Goal: Book appointment/travel/reservation

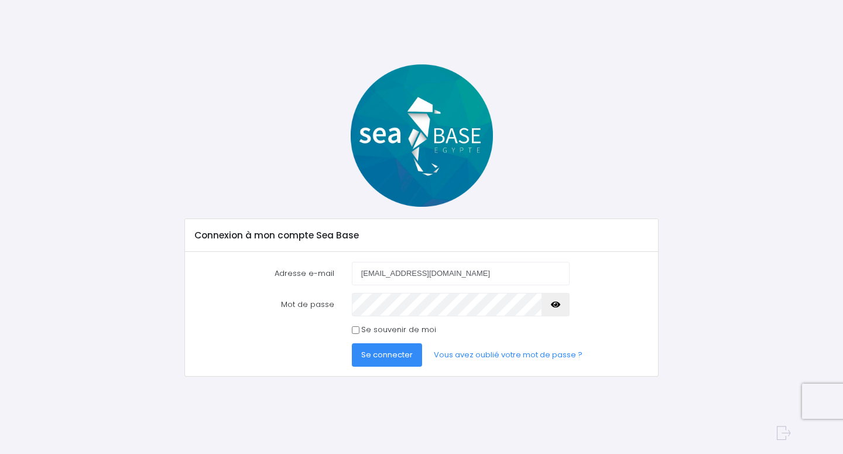
type input "[EMAIL_ADDRESS][DOMAIN_NAME]"
click at [402, 355] on span "Se connecter" at bounding box center [387, 354] width 52 height 11
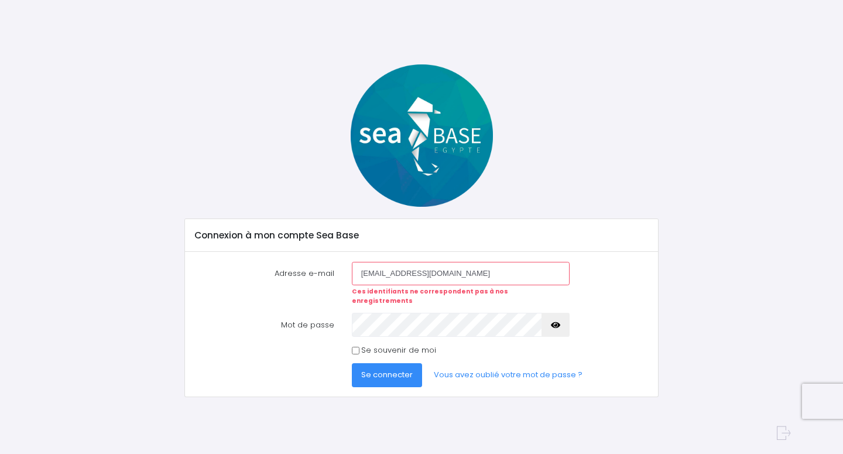
click at [435, 273] on input "[EMAIL_ADDRESS][DOMAIN_NAME]" at bounding box center [461, 273] width 218 height 23
click at [471, 365] on link "Vous avez oublié votre mot de passe ?" at bounding box center [508, 374] width 167 height 23
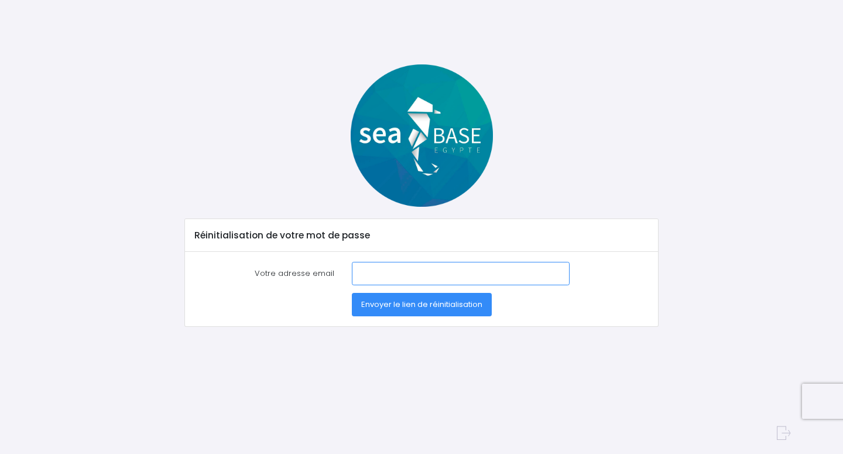
click at [396, 267] on input "Votre adresse email" at bounding box center [461, 273] width 218 height 23
type input "gregorbrh@aol.com"
click at [399, 310] on span "Envoyer le lien de réinitialisation" at bounding box center [421, 304] width 121 height 11
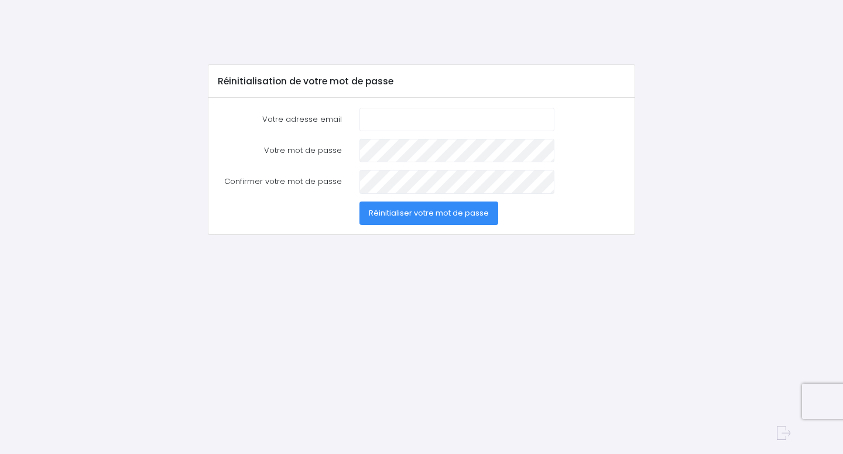
click at [372, 116] on input "Votre adresse email" at bounding box center [457, 119] width 195 height 23
type input "M"
type input "gregorbrh@aol.com"
click at [408, 211] on span "Réinitialiser votre mot de passe" at bounding box center [429, 212] width 120 height 11
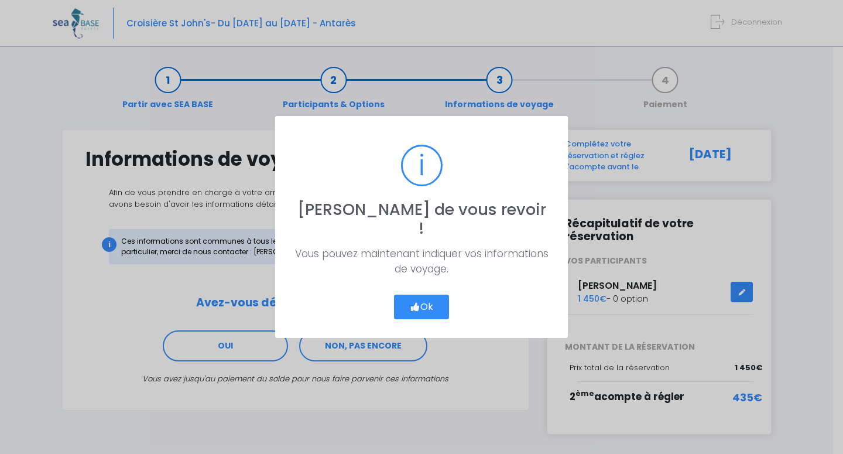
click at [417, 307] on icon "button" at bounding box center [415, 307] width 11 height 0
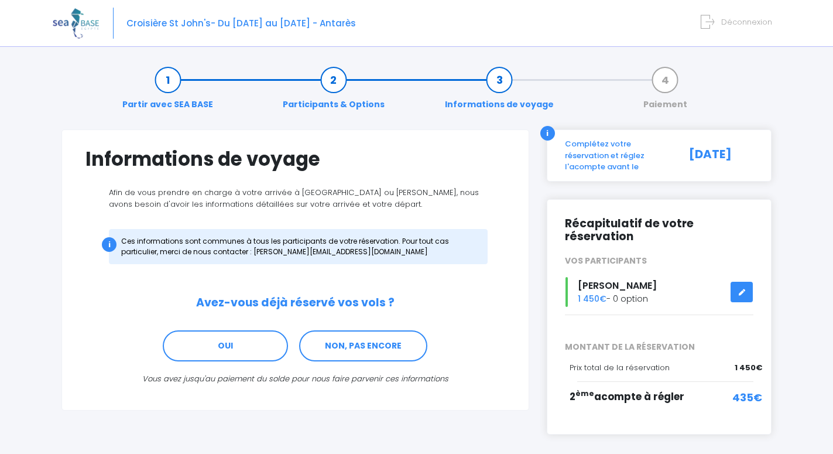
click at [748, 293] on link at bounding box center [742, 292] width 22 height 20
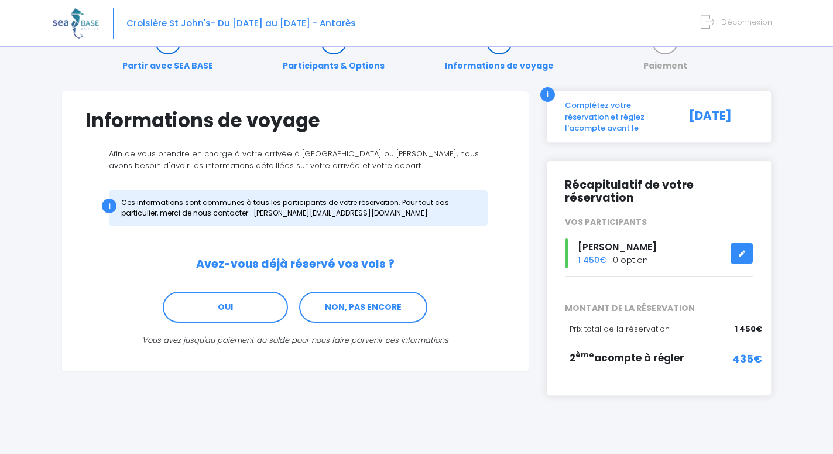
scroll to position [51, 0]
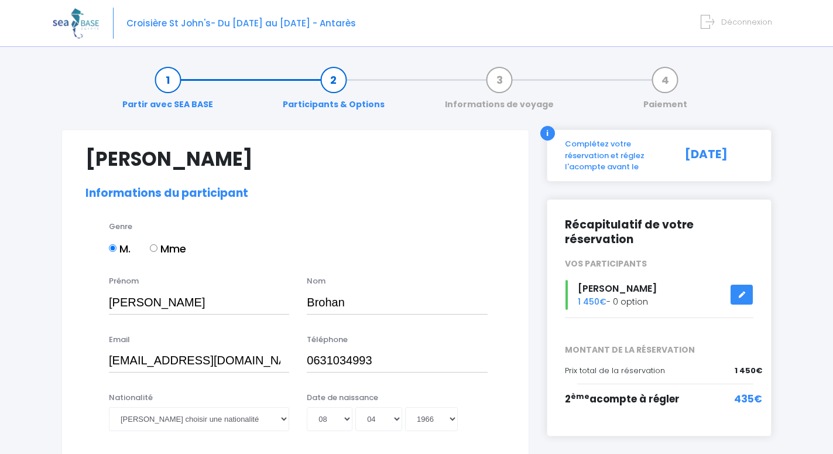
select select "N4"
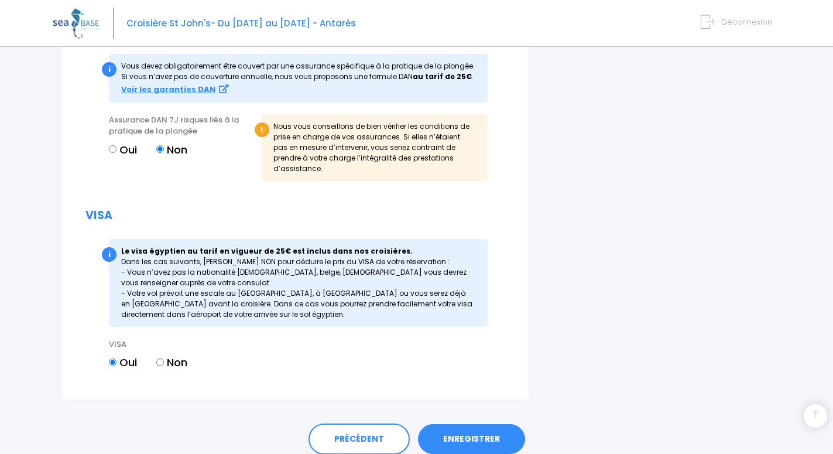
scroll to position [1364, 0]
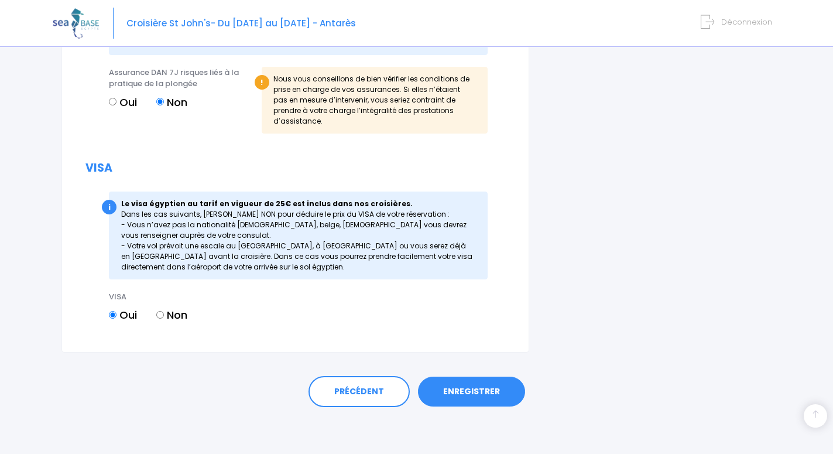
click at [483, 391] on link "ENREGISTRER" at bounding box center [471, 392] width 107 height 30
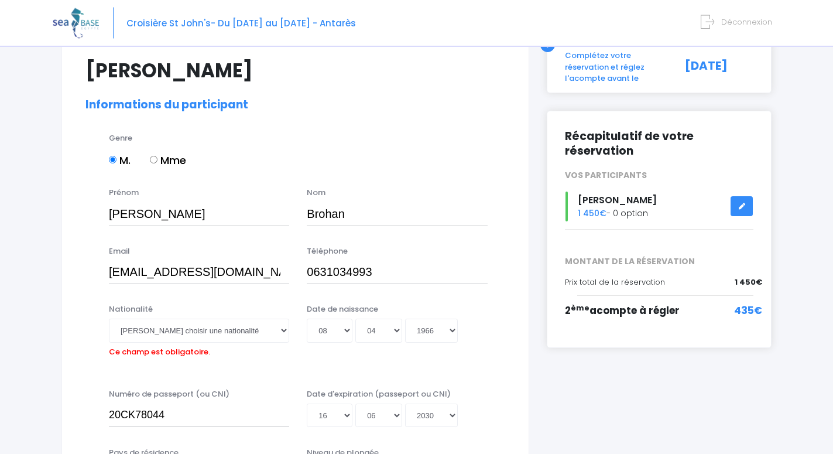
scroll to position [239, 0]
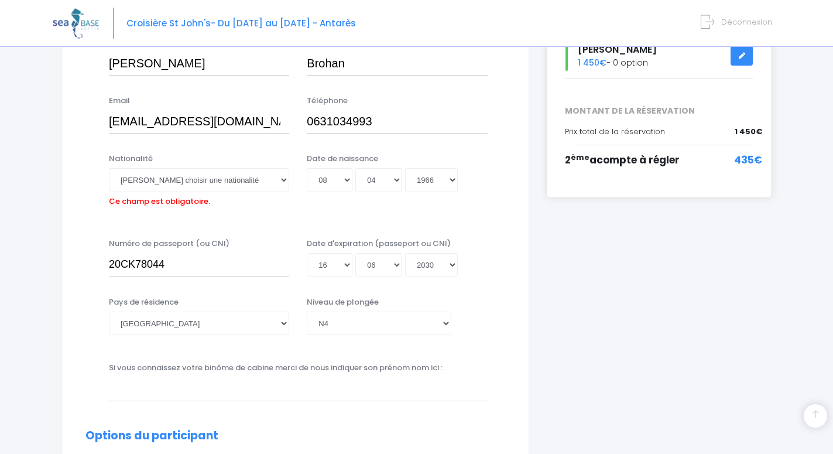
click at [752, 164] on span "435€" at bounding box center [748, 160] width 28 height 15
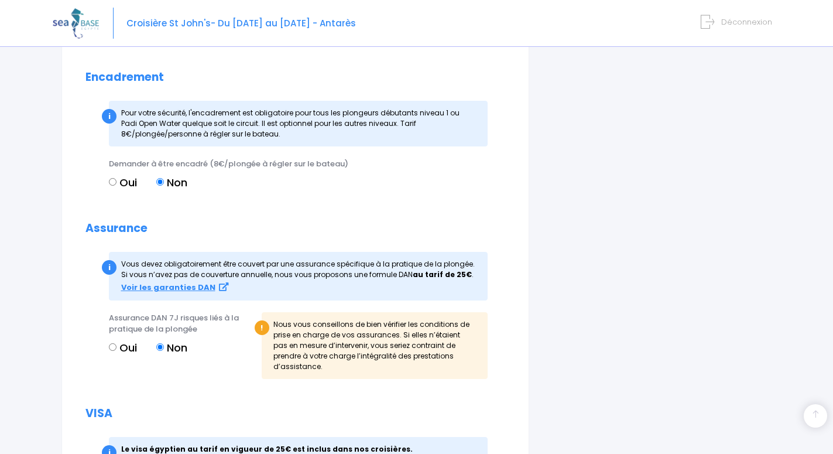
scroll to position [1383, 0]
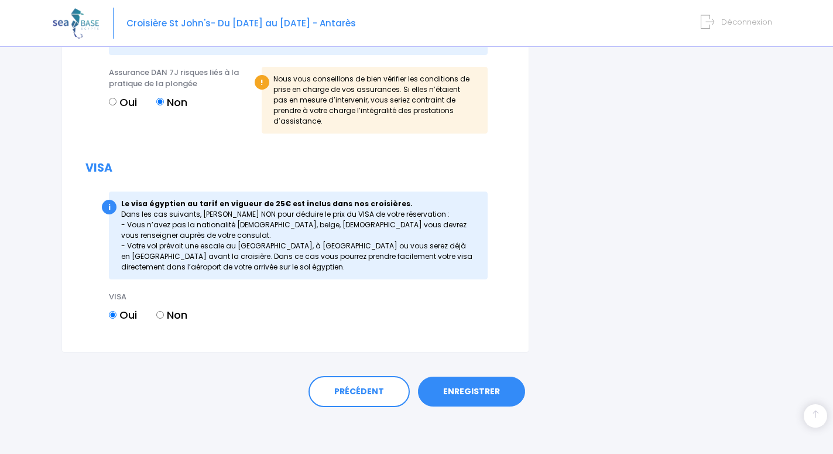
click at [485, 391] on link "ENREGISTRER" at bounding box center [471, 392] width 107 height 30
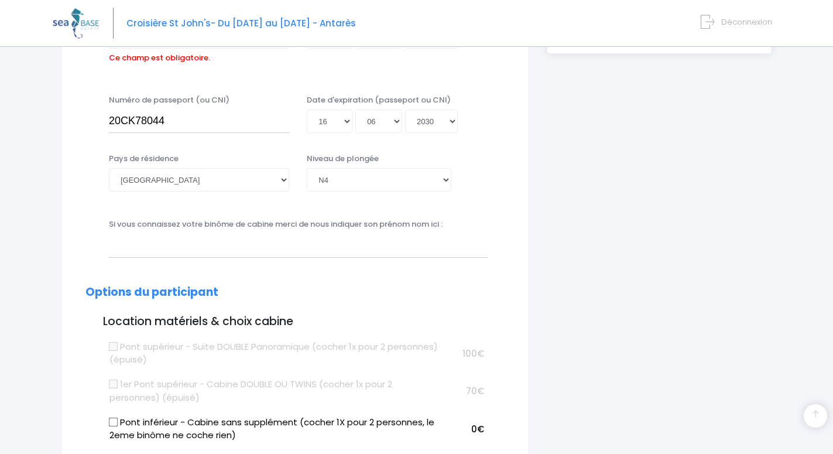
scroll to position [290, 0]
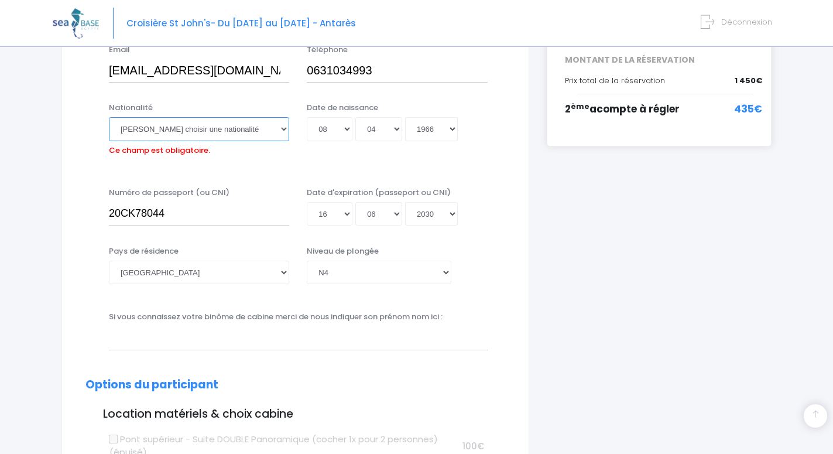
click at [283, 131] on select "Veuillez choisir une nationalité Afghane Albanaise Algerienne Allemande America…" at bounding box center [199, 128] width 180 height 23
select select "Française"
click option "Française" at bounding box center [0, 0] width 0 height 0
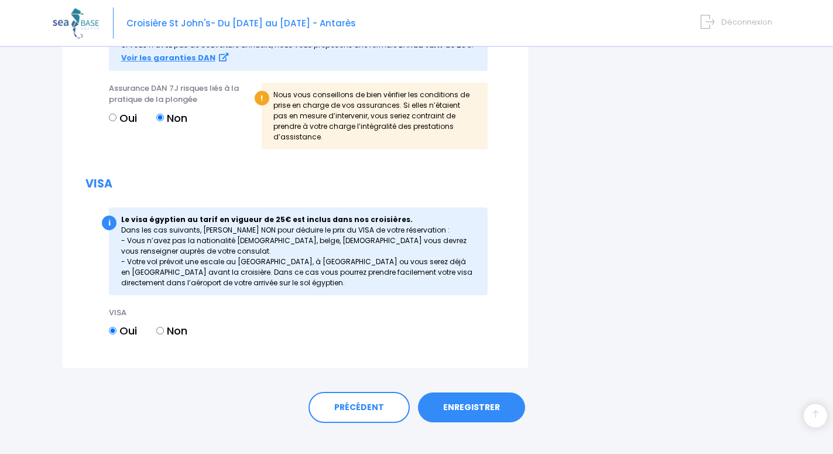
scroll to position [1364, 0]
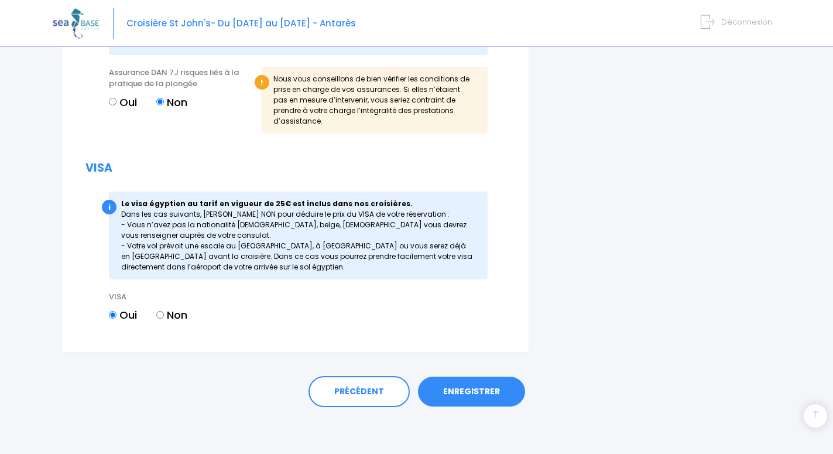
click at [475, 395] on link "ENREGISTRER" at bounding box center [471, 392] width 107 height 30
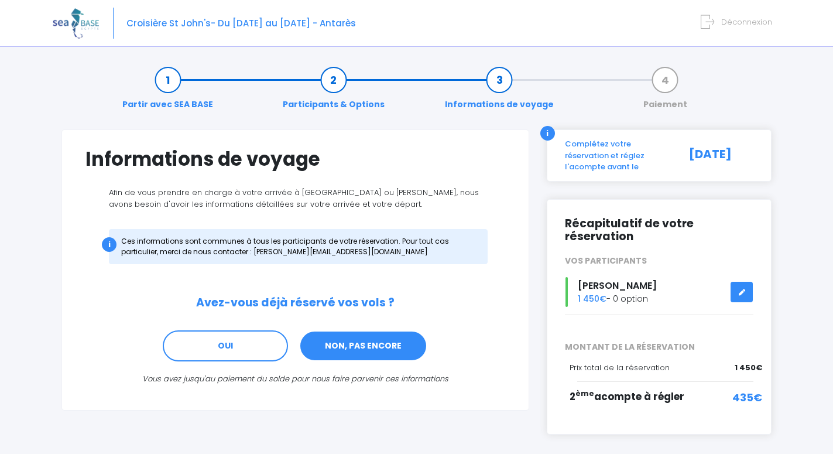
click at [365, 350] on link "NON, PAS ENCORE" at bounding box center [363, 346] width 128 height 32
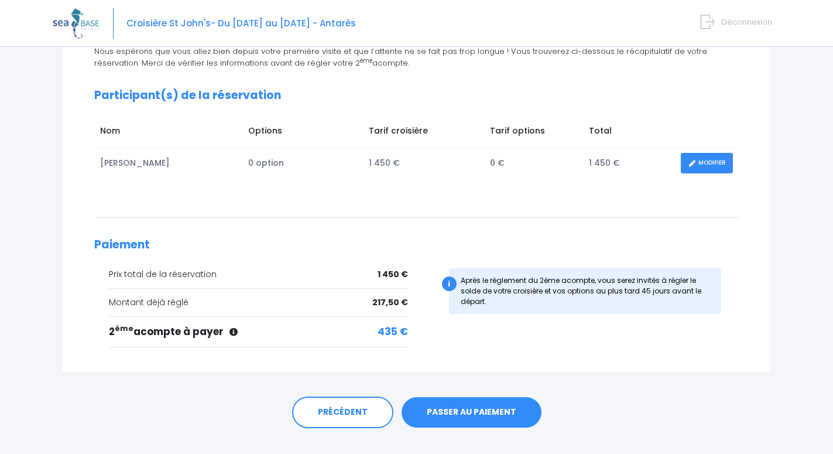
scroll to position [163, 0]
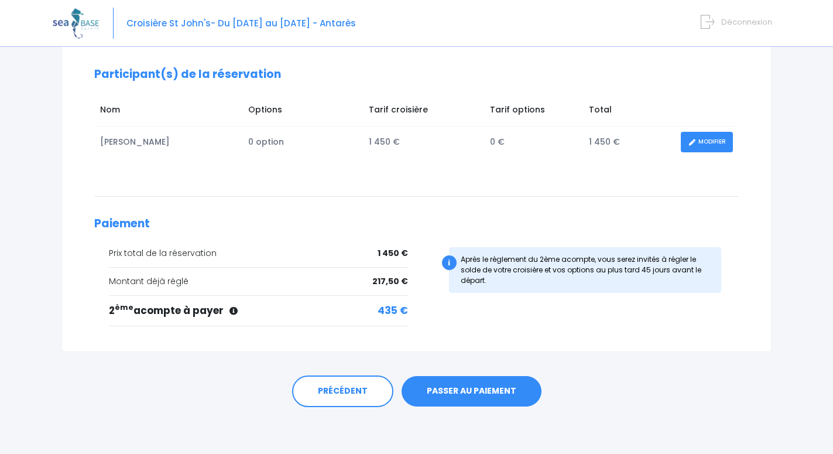
click at [465, 394] on link "PASSER AU PAIEMENT" at bounding box center [472, 391] width 140 height 30
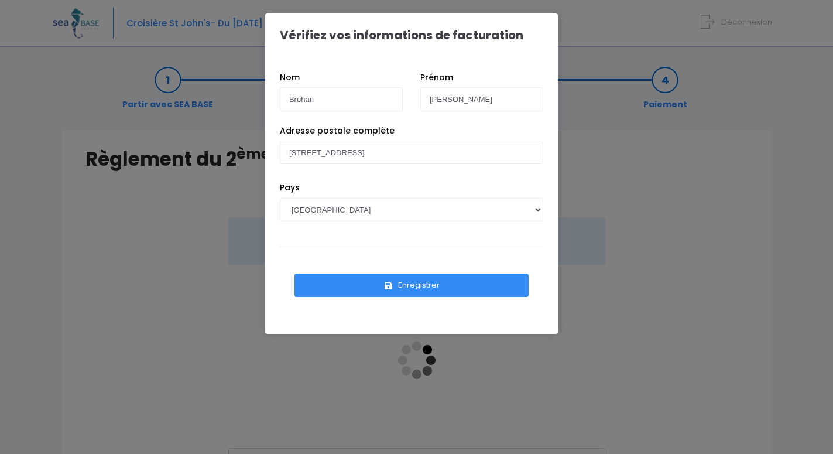
click at [401, 285] on button "Enregistrer" at bounding box center [412, 284] width 234 height 23
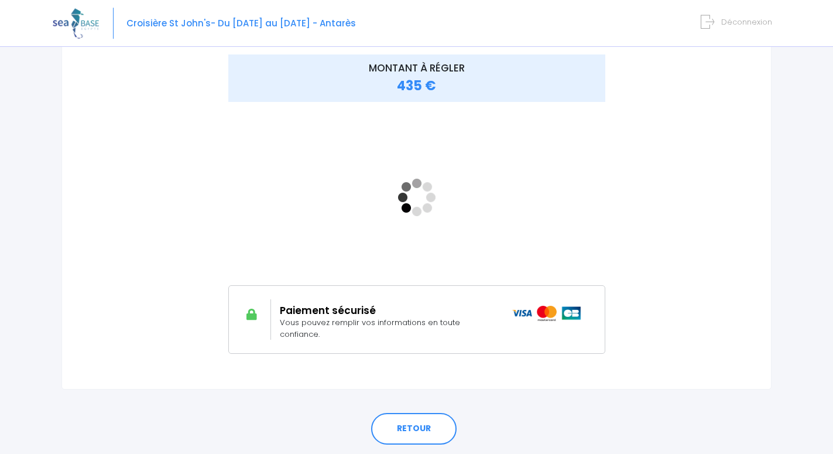
scroll to position [179, 0]
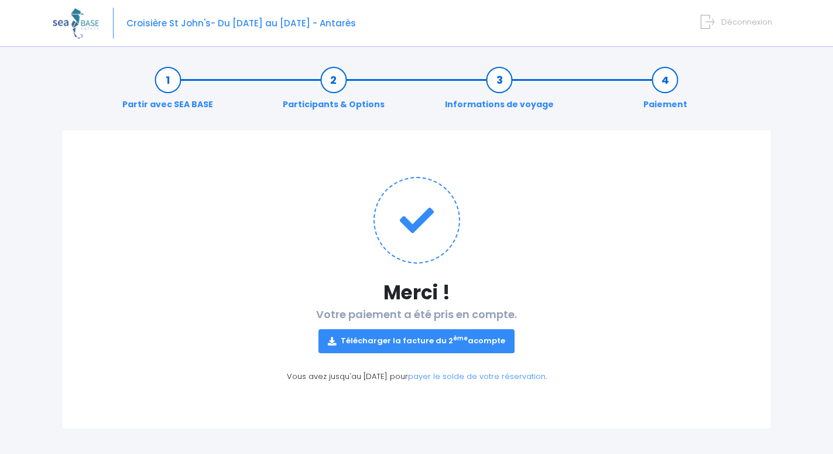
click at [572, 323] on p "Télécharger la facture du 2 ème acompte" at bounding box center [416, 336] width 662 height 32
click at [731, 22] on span "Déconnexion" at bounding box center [746, 21] width 51 height 11
